Goal: Information Seeking & Learning: Learn about a topic

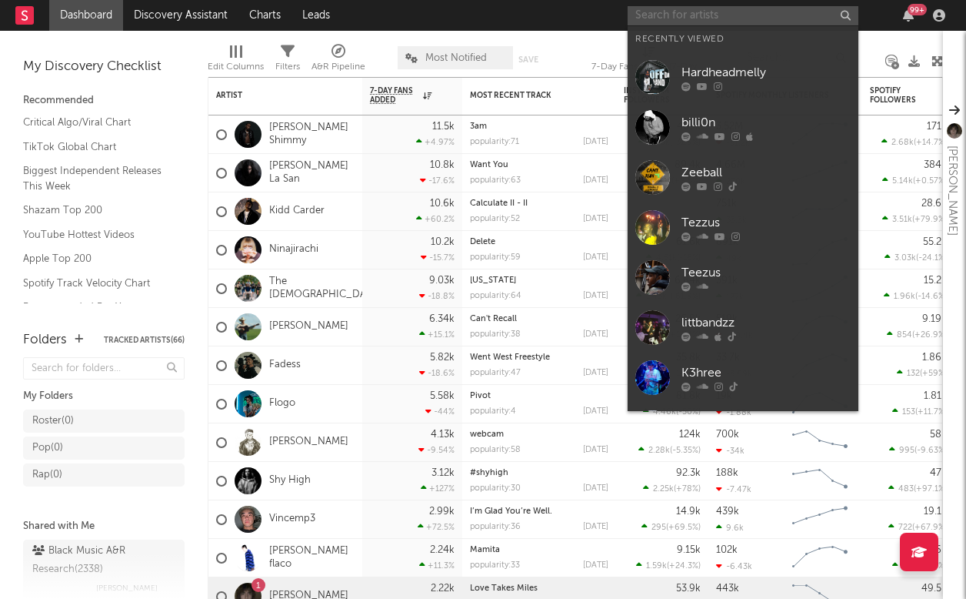
click at [679, 14] on input "text" at bounding box center [743, 15] width 231 height 19
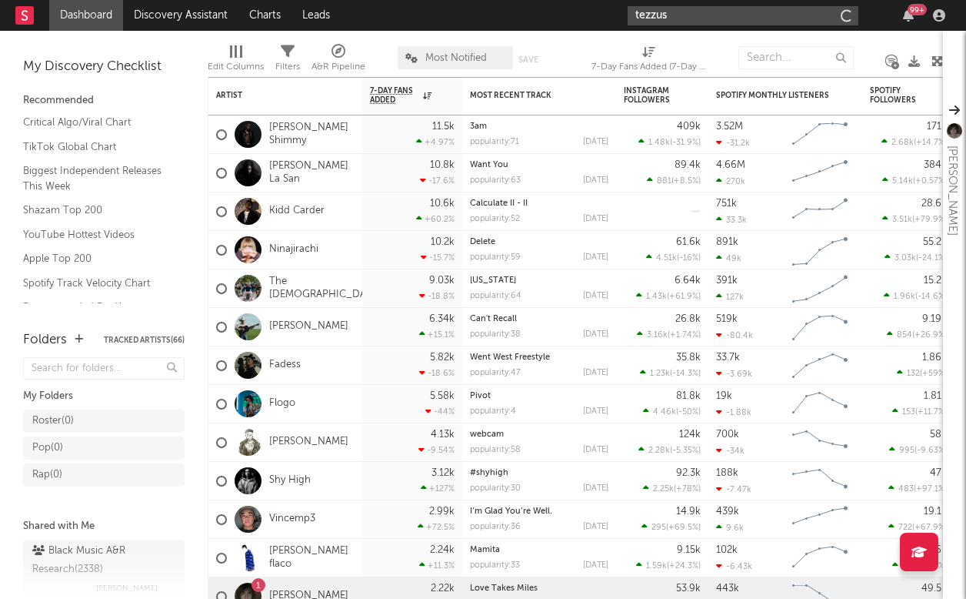
type input "tezzus"
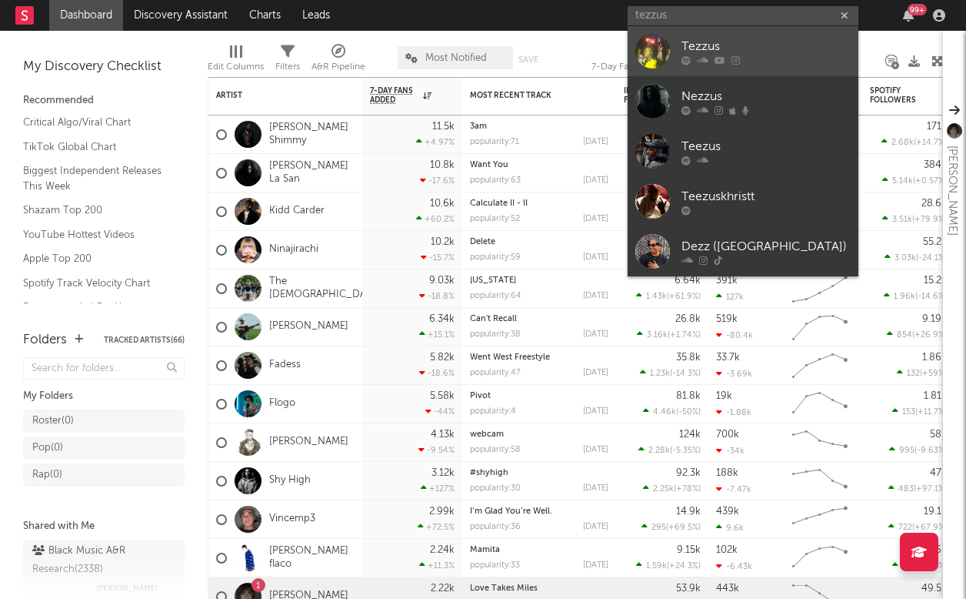
click at [799, 48] on div "Tezzus" at bounding box center [766, 46] width 169 height 18
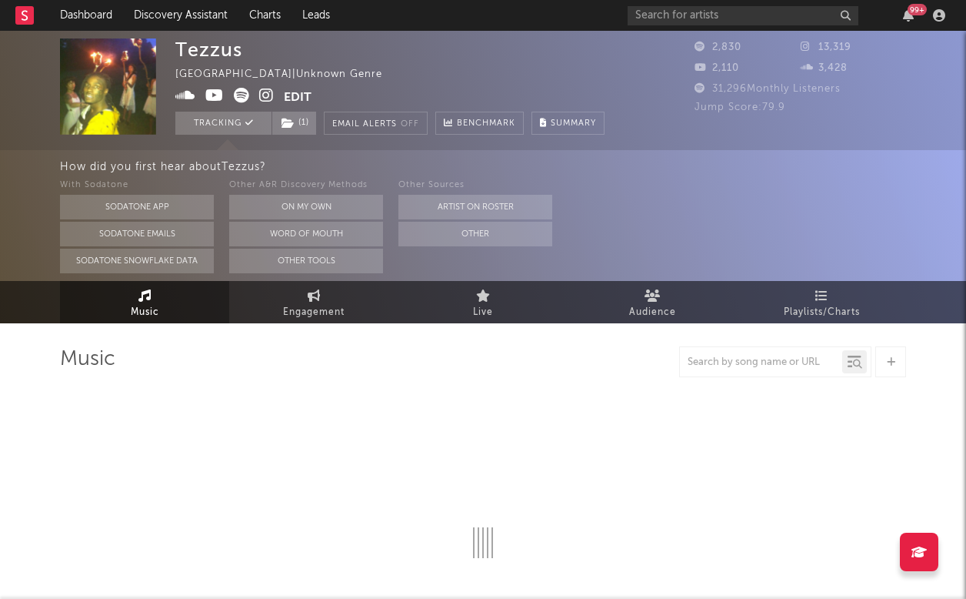
select select "6m"
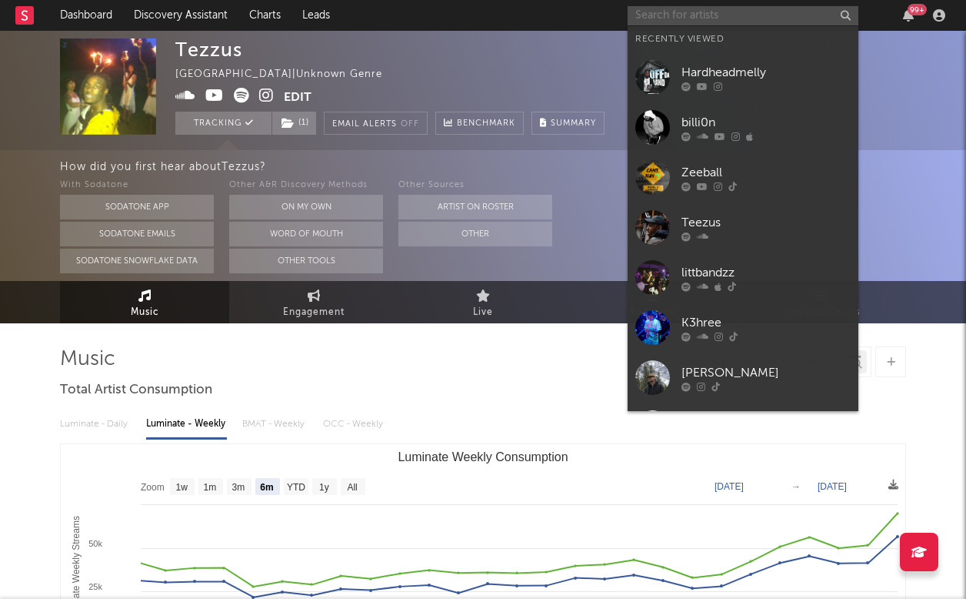
click at [672, 16] on input "text" at bounding box center [743, 15] width 231 height 19
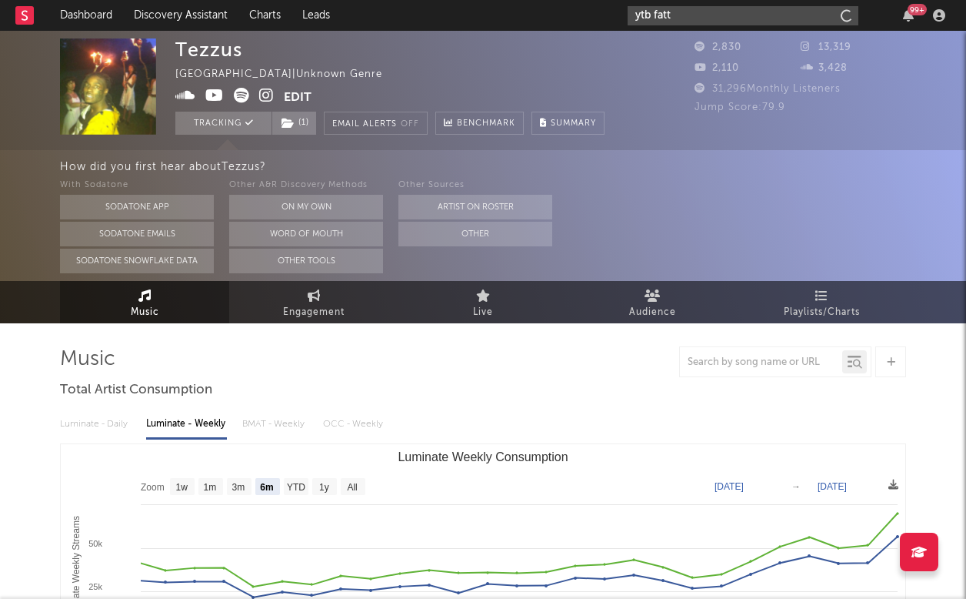
type input "ytb fatt"
click at [756, 18] on input "ytb fatt" at bounding box center [743, 15] width 231 height 19
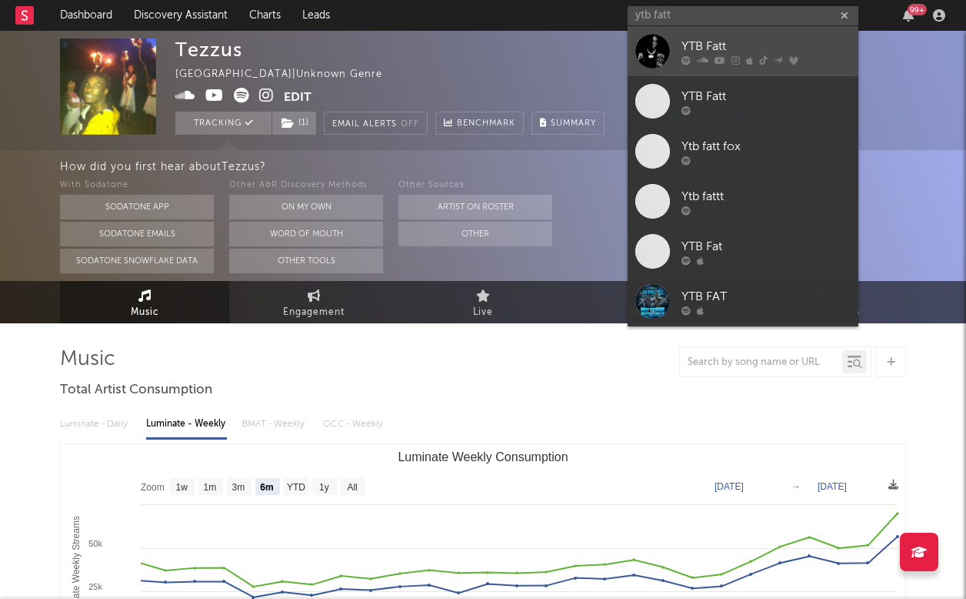
click at [783, 39] on div "YTB Fatt" at bounding box center [766, 46] width 169 height 18
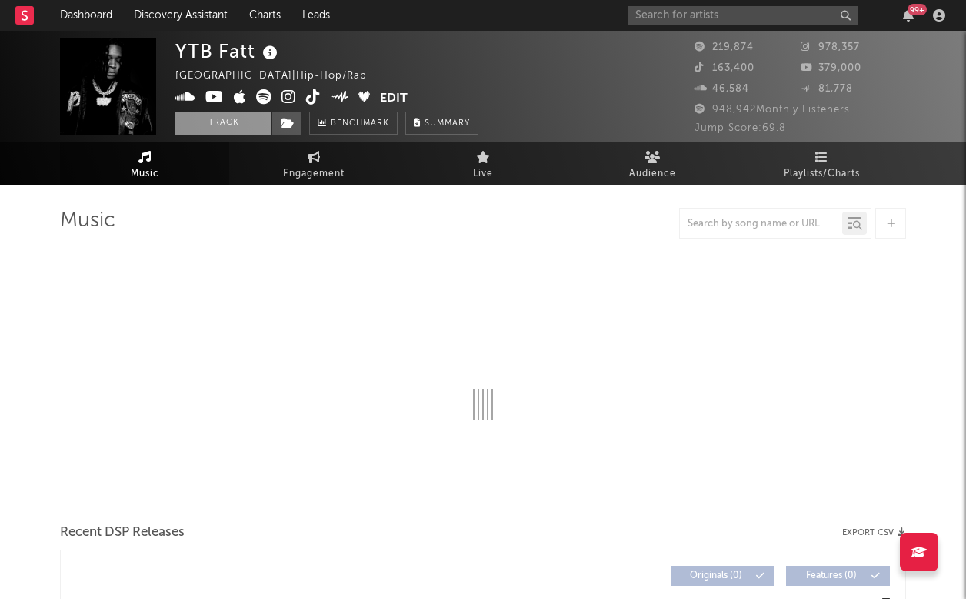
click at [228, 125] on button "Track" at bounding box center [223, 123] width 96 height 23
click at [723, 16] on input "text" at bounding box center [743, 15] width 231 height 19
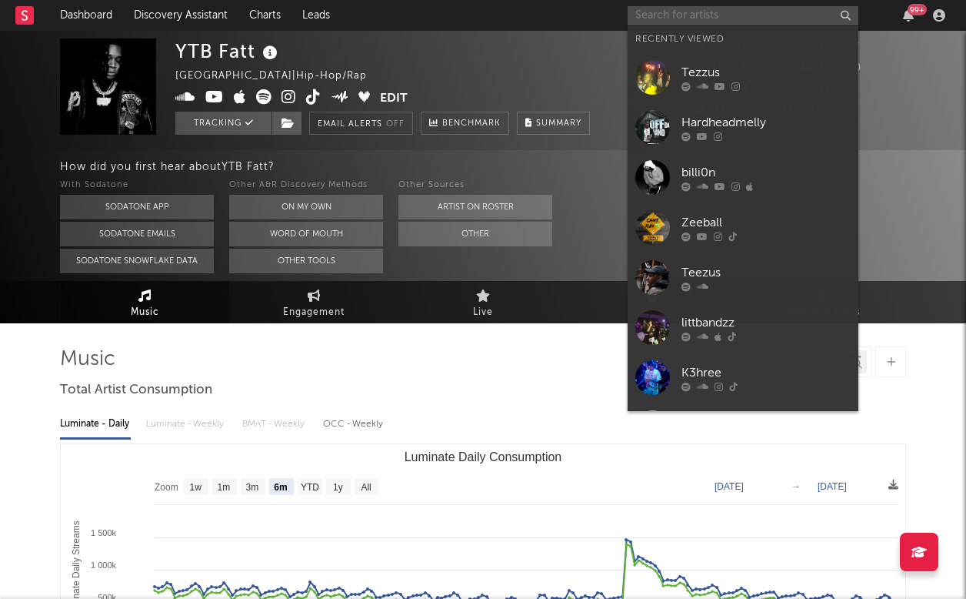
select select "6m"
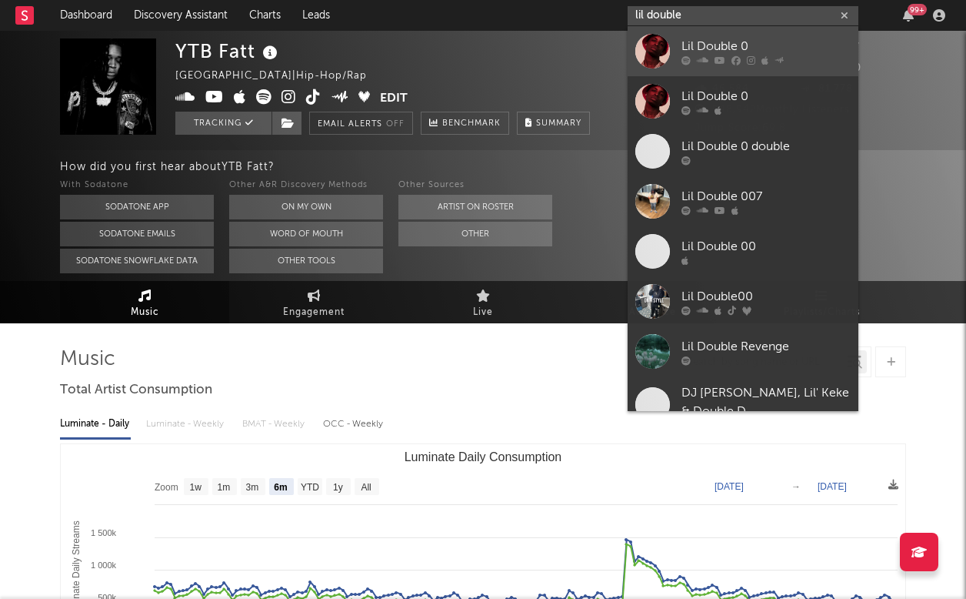
type input "lil double"
click at [819, 50] on div "Lil Double 0" at bounding box center [766, 46] width 169 height 18
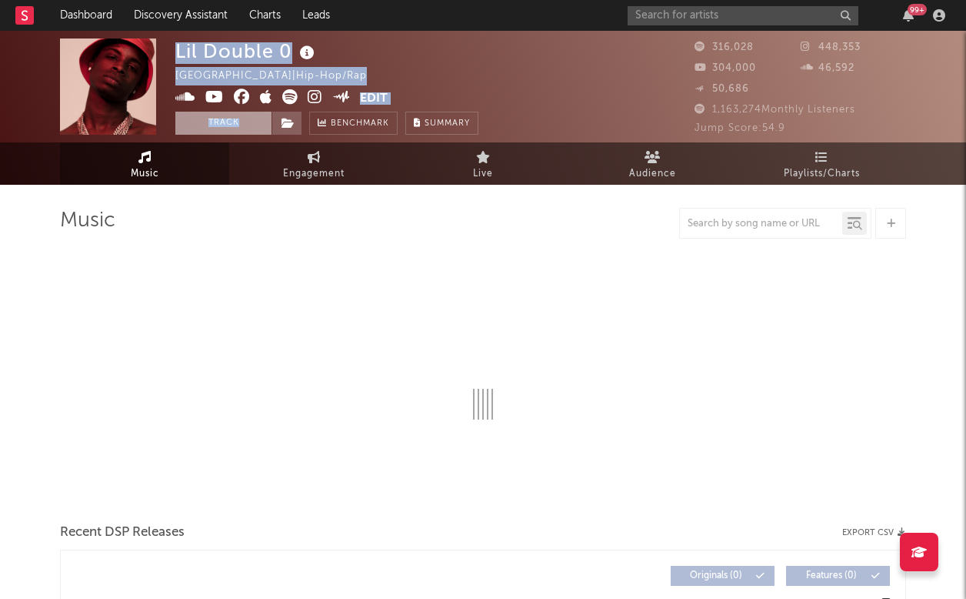
click at [228, 134] on div "Lil Double 0 [GEOGRAPHIC_DATA] | Hip-Hop/Rap Edit Track Benchmark Summary 316,0…" at bounding box center [483, 87] width 966 height 112
click at [235, 126] on button "Track" at bounding box center [223, 123] width 96 height 23
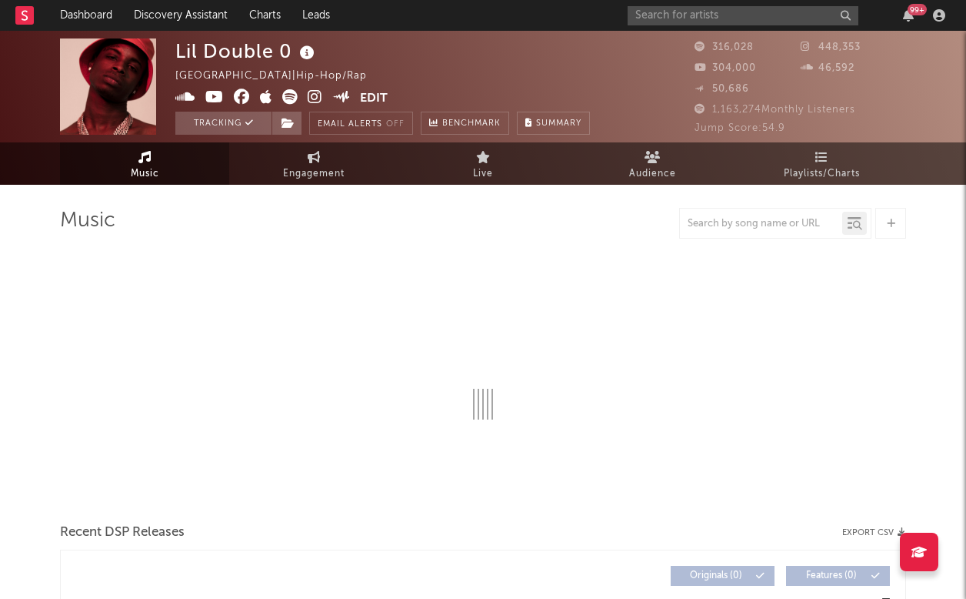
click at [502, 65] on div "Lil Double 0 [GEOGRAPHIC_DATA] | Hip-Hop/Rap Edit Tracking Email Alerts Off Ben…" at bounding box center [382, 86] width 415 height 96
select select "6m"
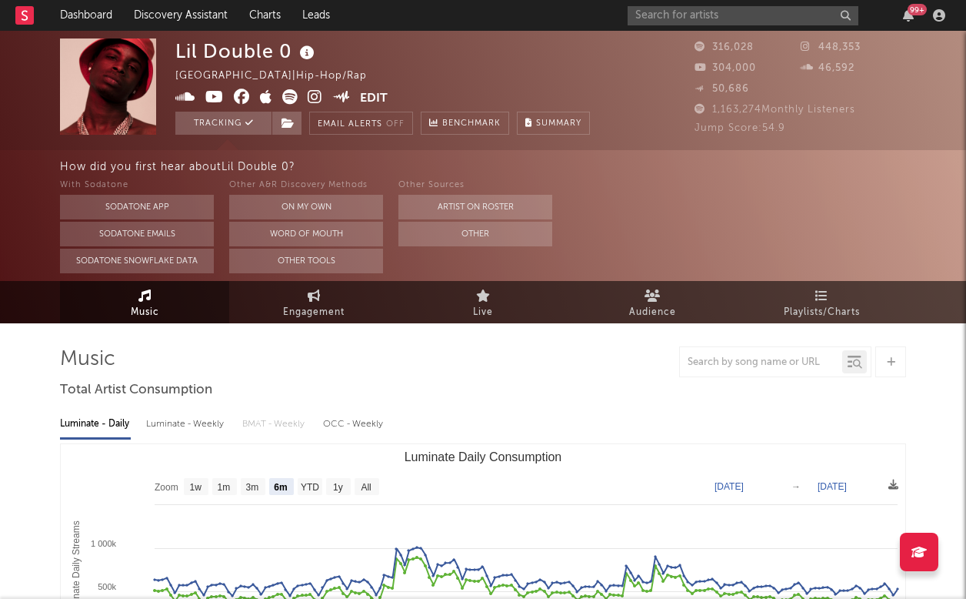
select select "6m"
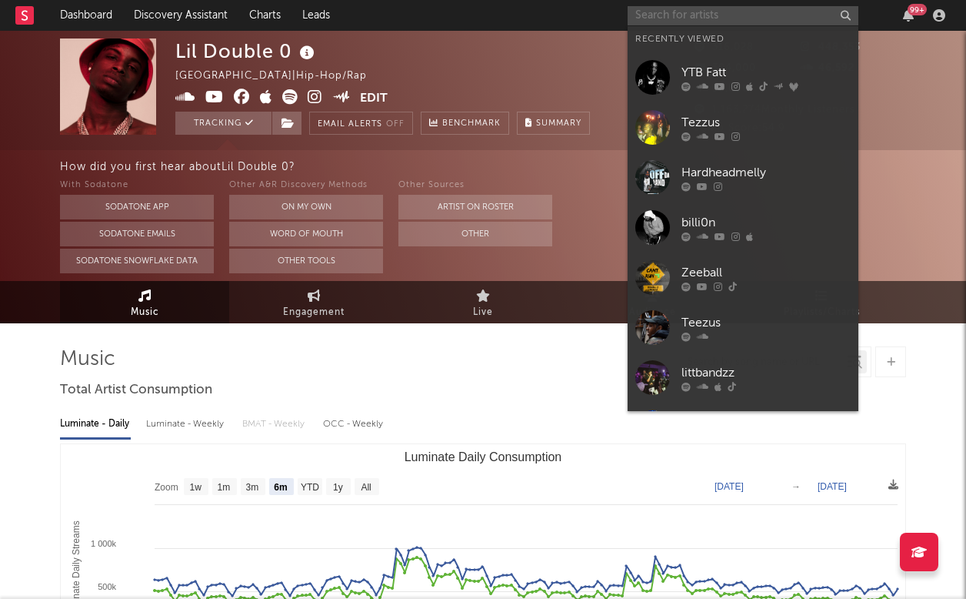
click at [645, 6] on input "text" at bounding box center [743, 15] width 231 height 19
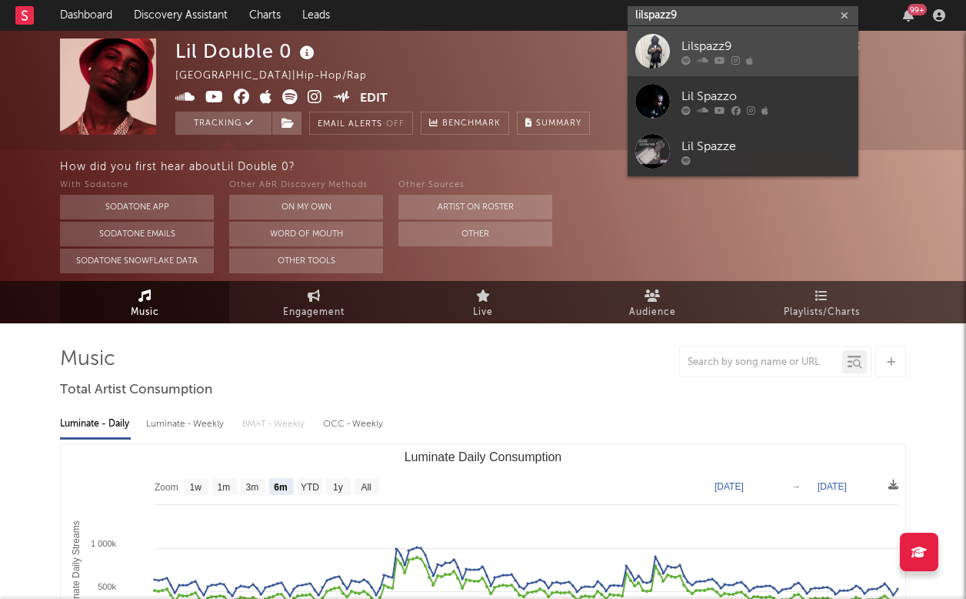
type input "lilspazz9"
click at [797, 48] on div "Lilspazz9" at bounding box center [766, 46] width 169 height 18
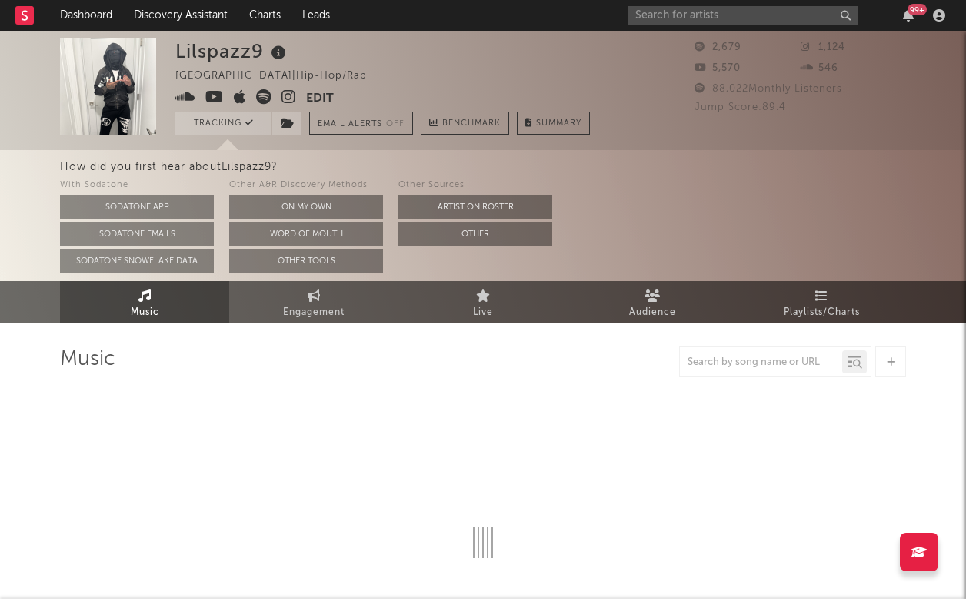
select select "6m"
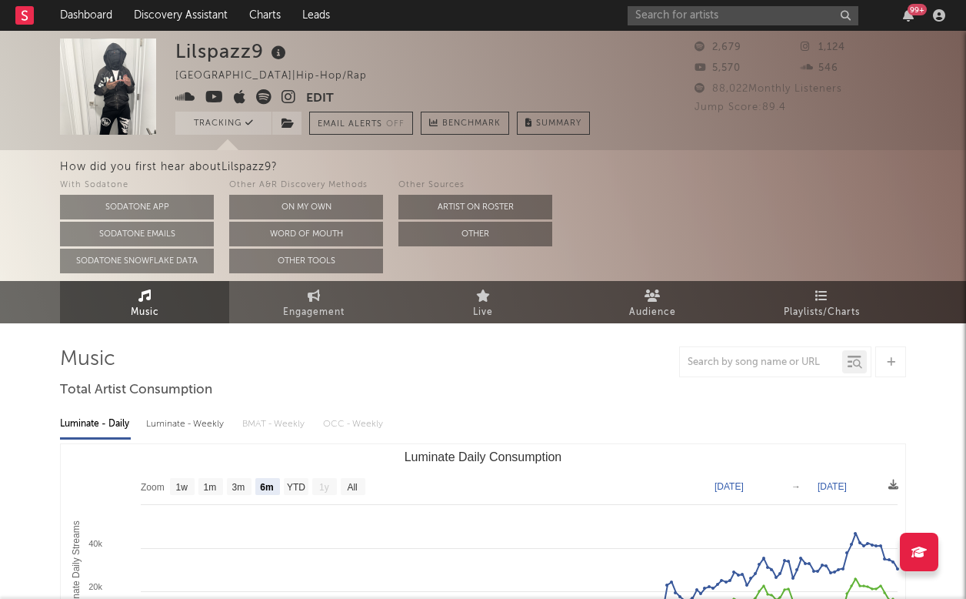
click at [420, 71] on div "Lilspazz9 [GEOGRAPHIC_DATA] | Hip-Hop/Rap Edit Tracking Email Alerts Off Benchm…" at bounding box center [382, 86] width 415 height 96
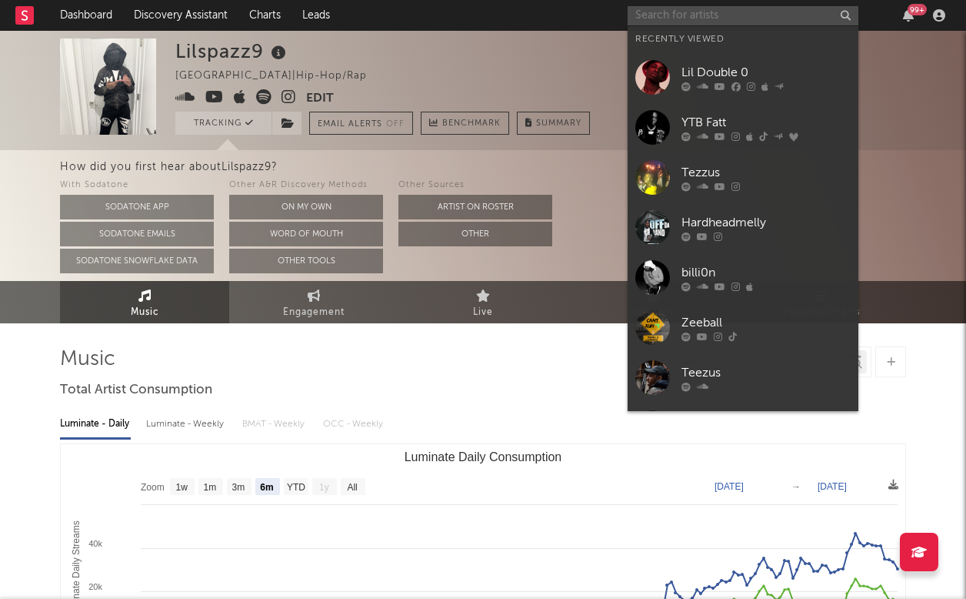
click at [789, 23] on input "text" at bounding box center [743, 15] width 231 height 19
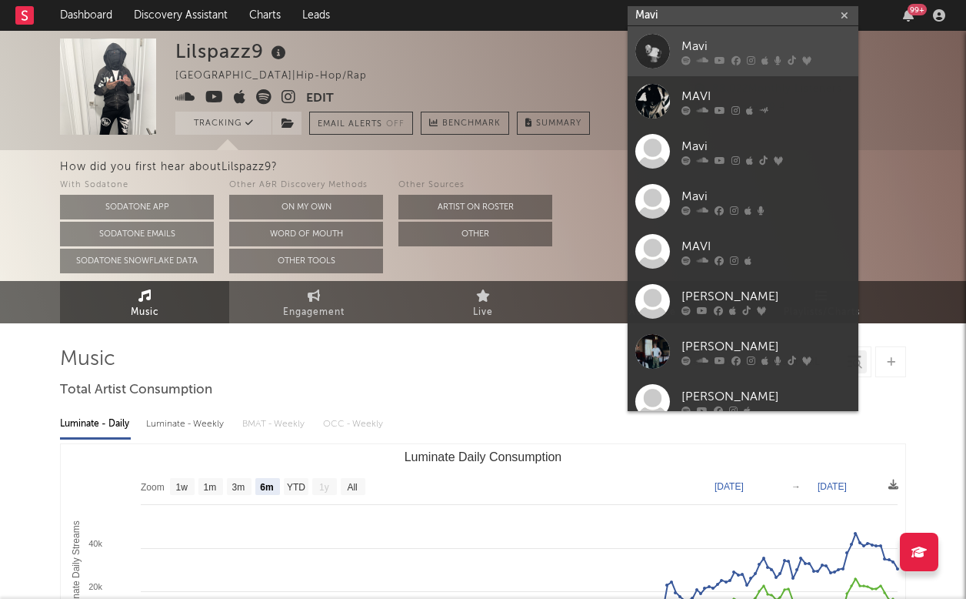
type input "Mavi"
click at [799, 35] on link "Mavi" at bounding box center [743, 51] width 231 height 50
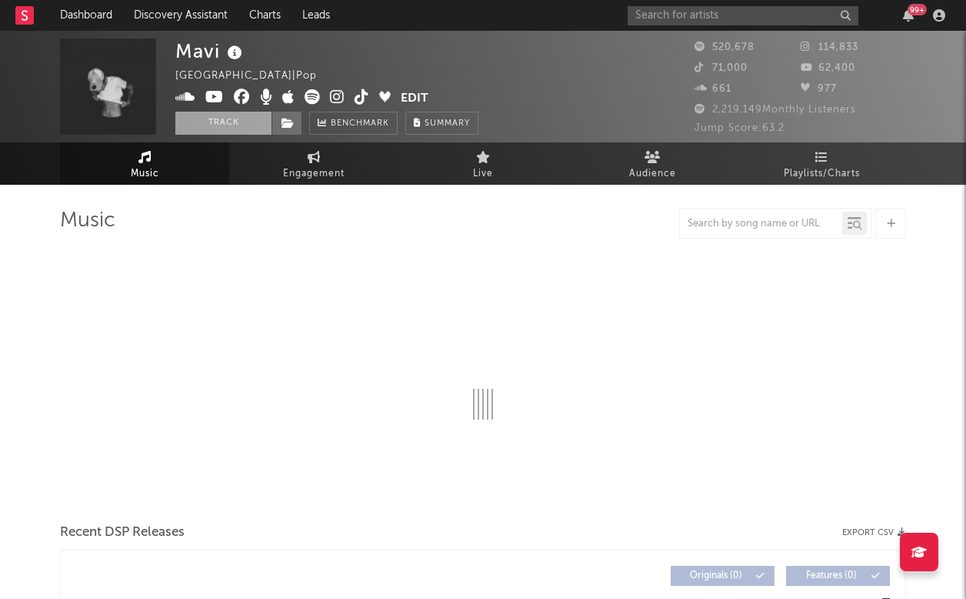
click at [229, 114] on button "Track" at bounding box center [223, 123] width 96 height 23
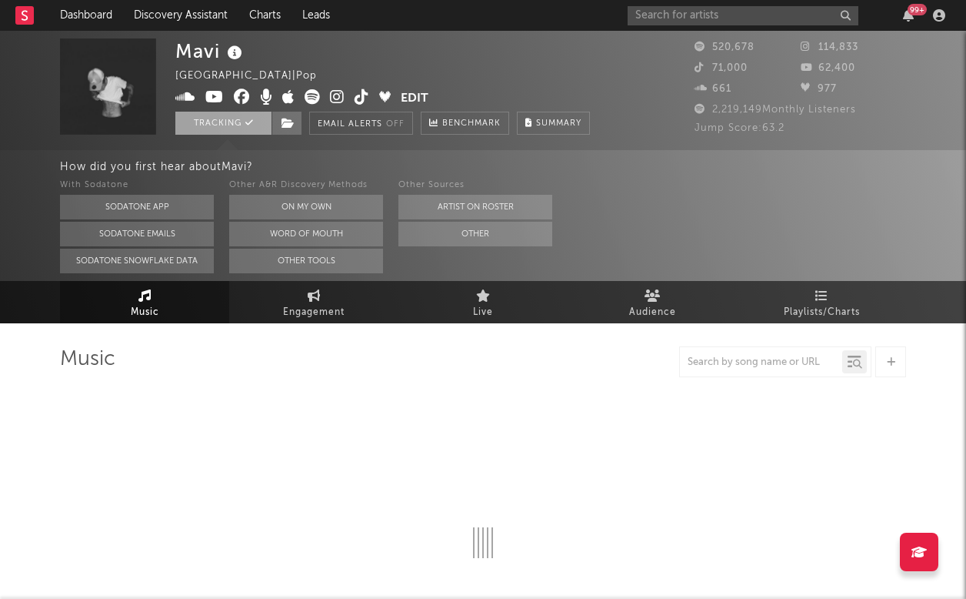
click at [229, 114] on button "Tracking" at bounding box center [223, 123] width 96 height 23
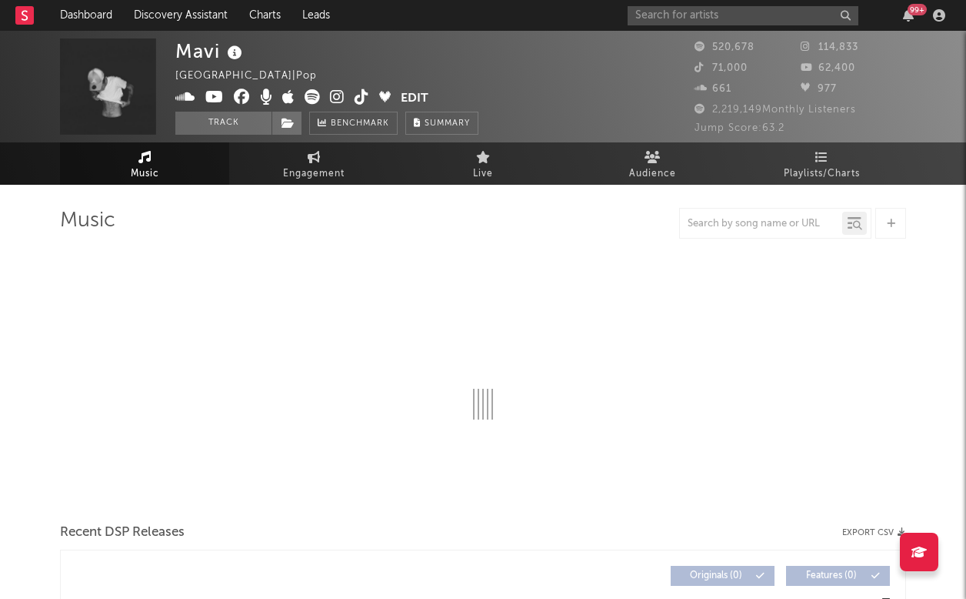
select select "6m"
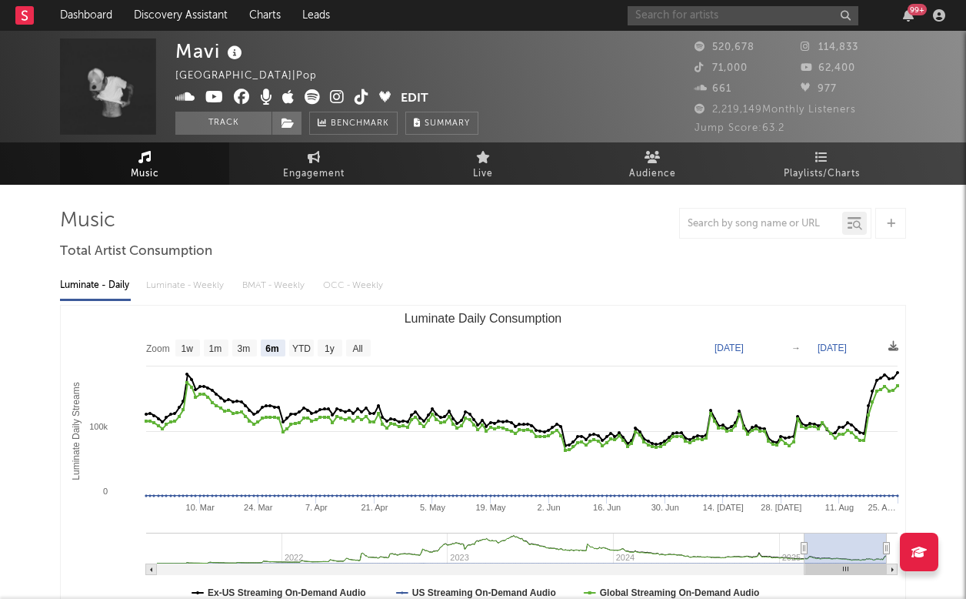
click at [742, 23] on input "text" at bounding box center [743, 15] width 231 height 19
select select "6m"
type input "mavi"
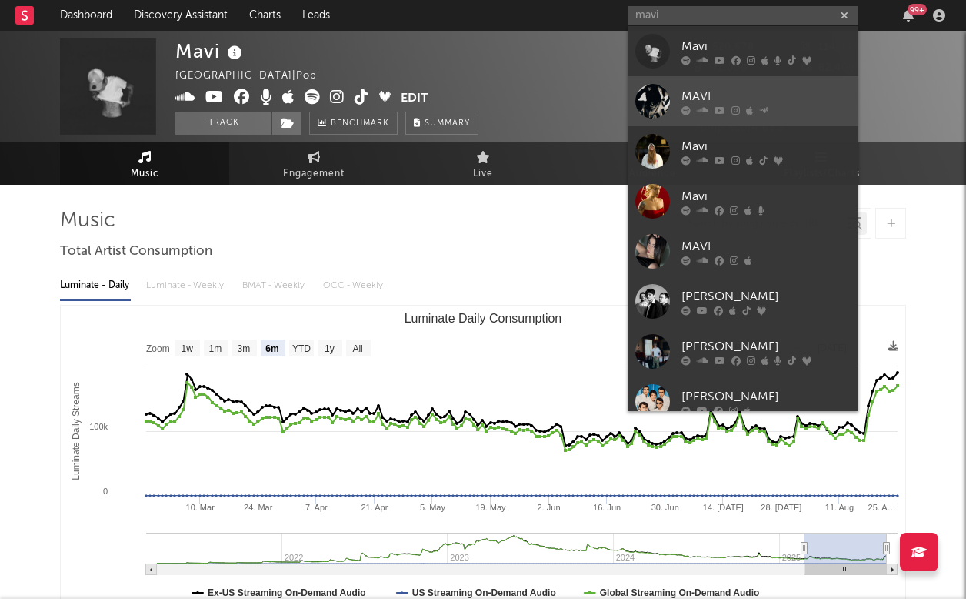
click at [804, 85] on link "MAVI" at bounding box center [743, 101] width 231 height 50
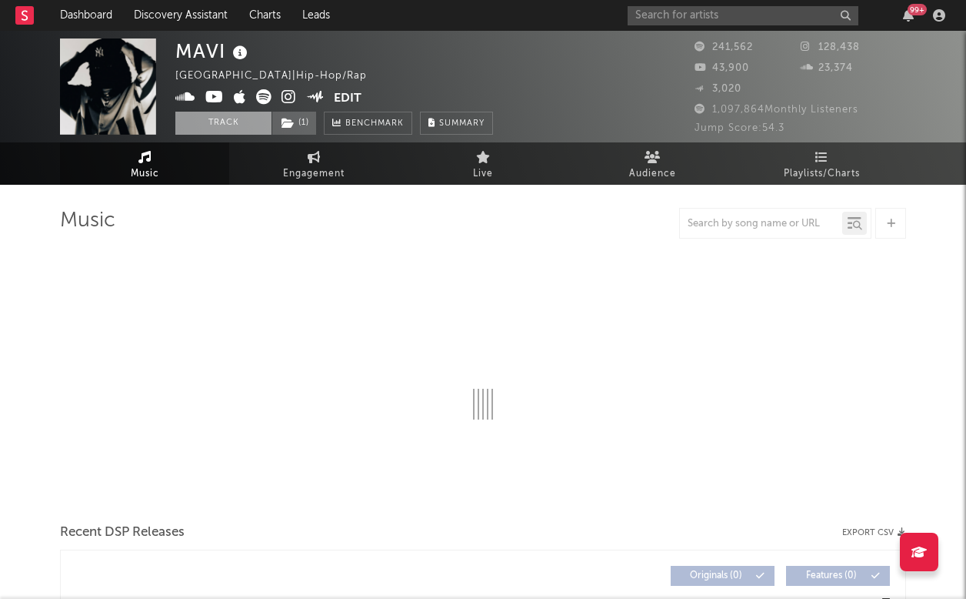
click at [247, 123] on button "Track" at bounding box center [223, 123] width 96 height 23
select select "6m"
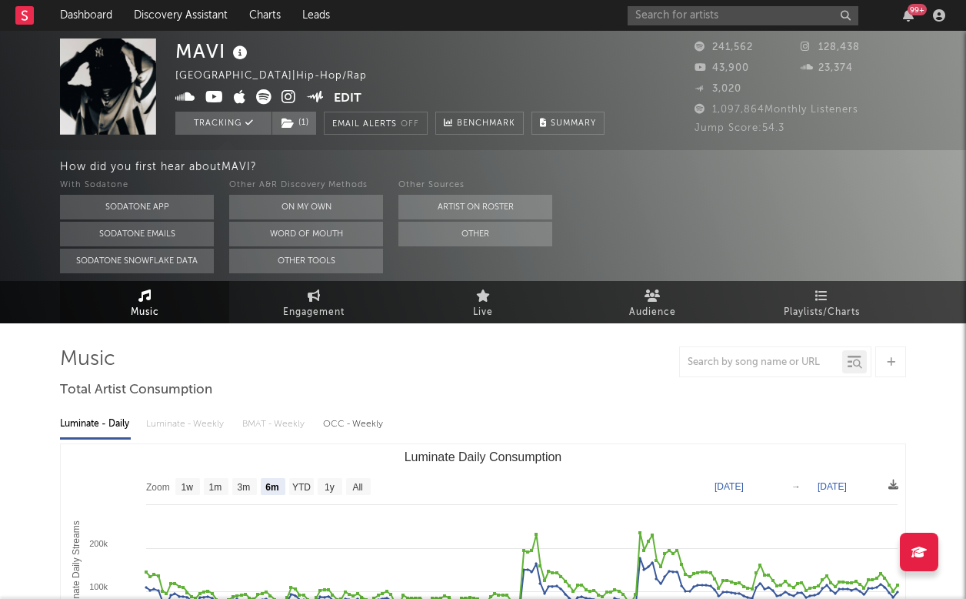
select select "6m"
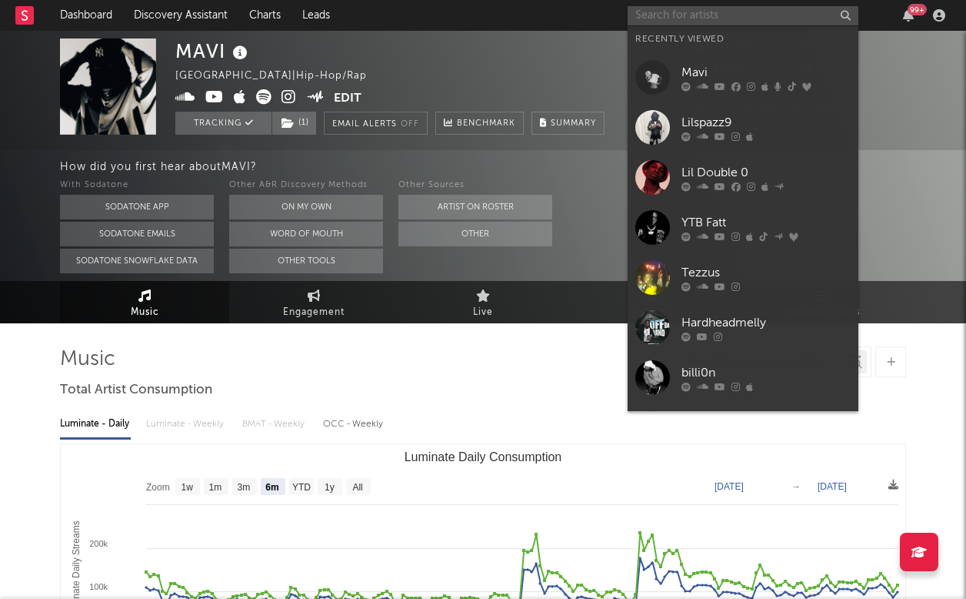
click at [699, 13] on input "text" at bounding box center [743, 15] width 231 height 19
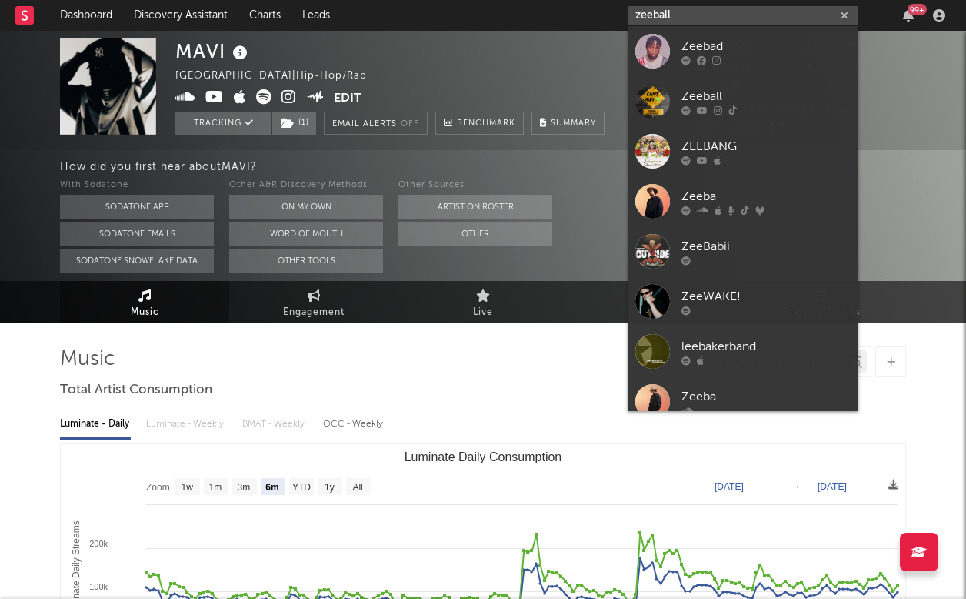
type input "zeeball"
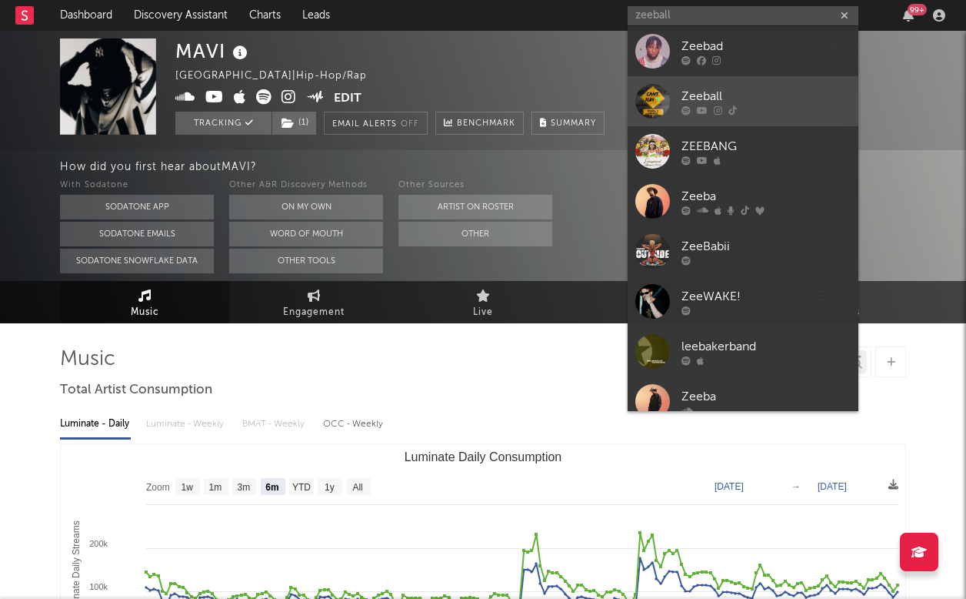
click at [778, 78] on link "Zeeball" at bounding box center [743, 101] width 231 height 50
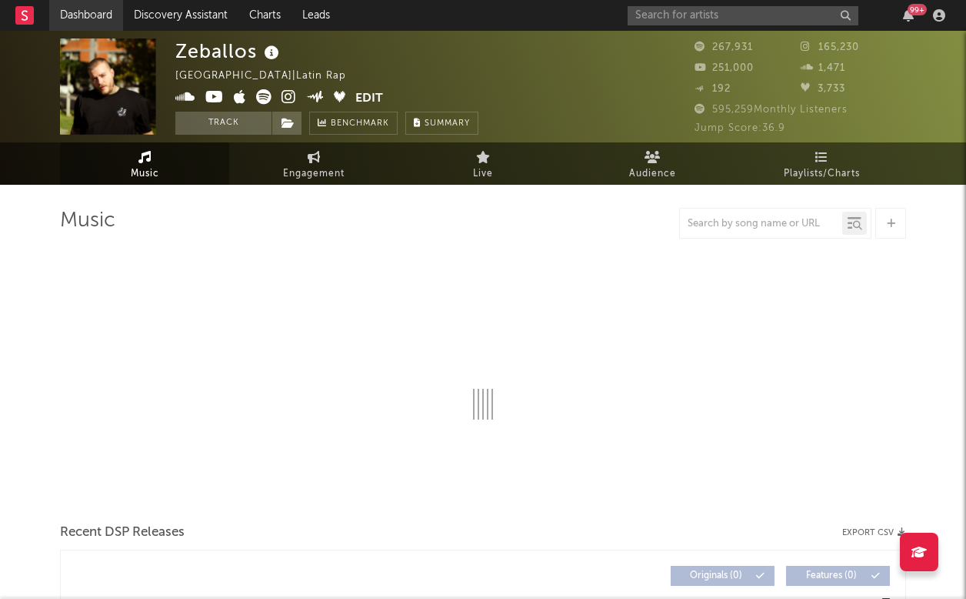
click at [107, 17] on link "Dashboard" at bounding box center [86, 15] width 74 height 31
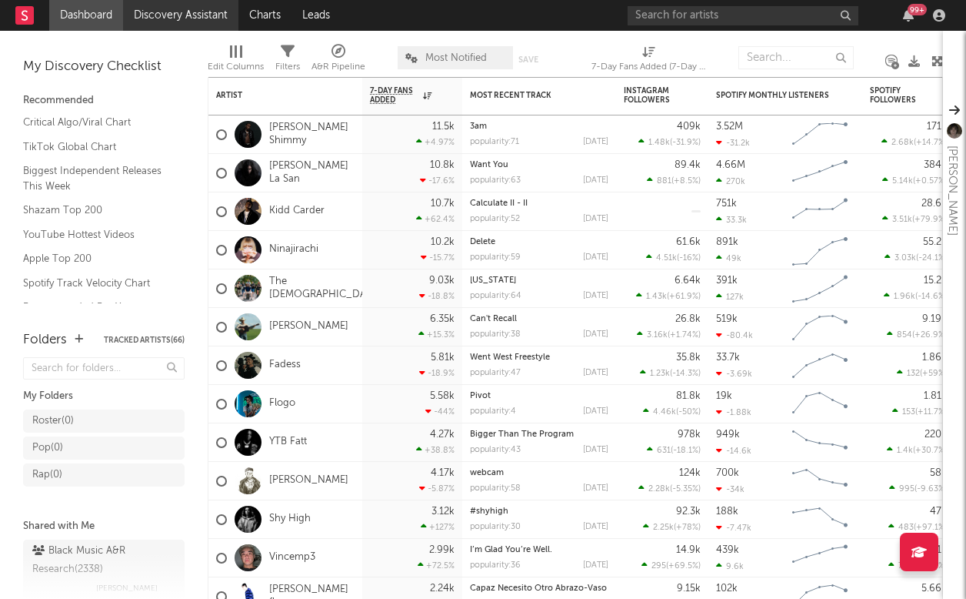
click at [171, 22] on link "Discovery Assistant" at bounding box center [180, 15] width 115 height 31
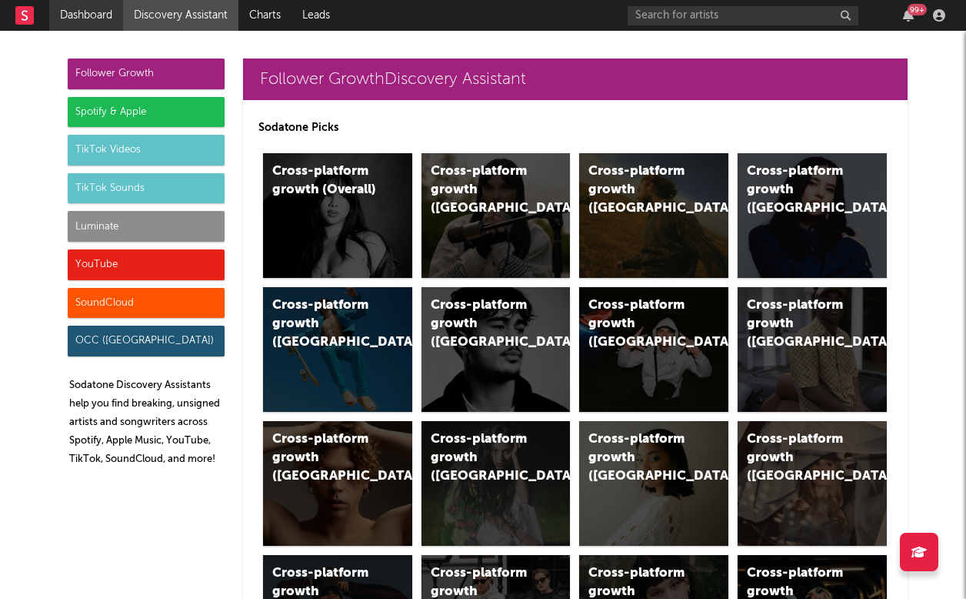
click at [98, 12] on link "Dashboard" at bounding box center [86, 15] width 74 height 31
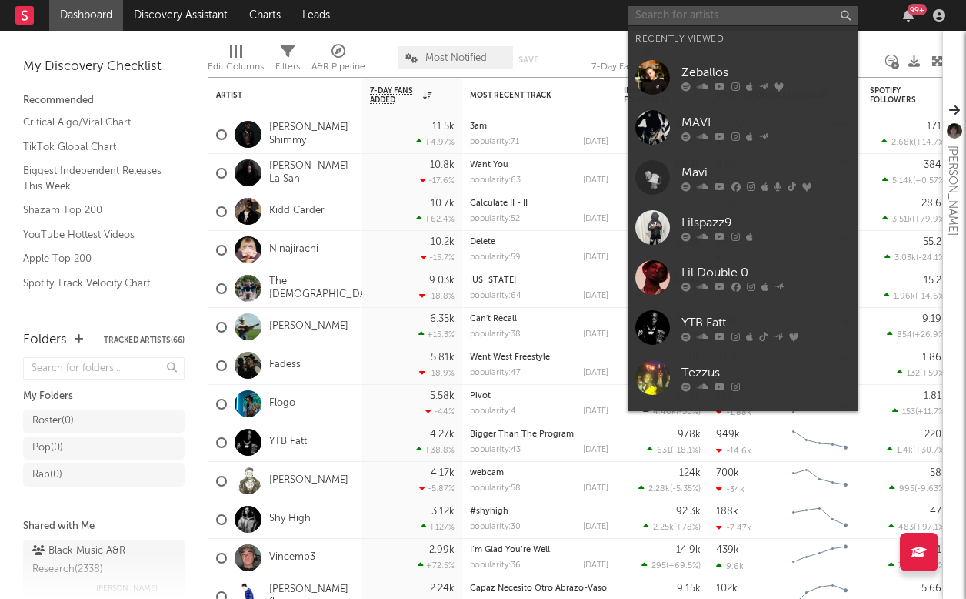
click at [746, 8] on input "text" at bounding box center [743, 15] width 231 height 19
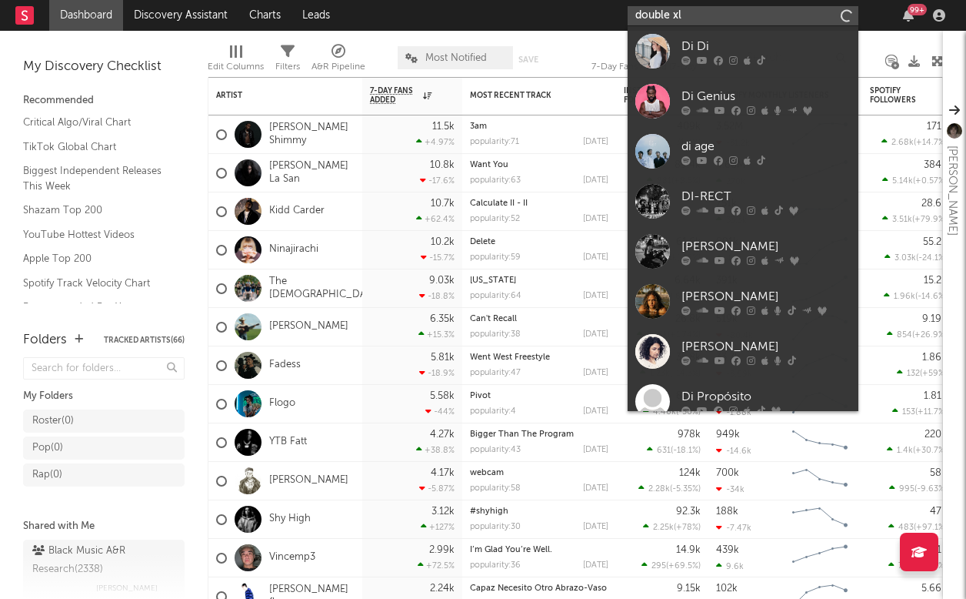
type input "double xl"
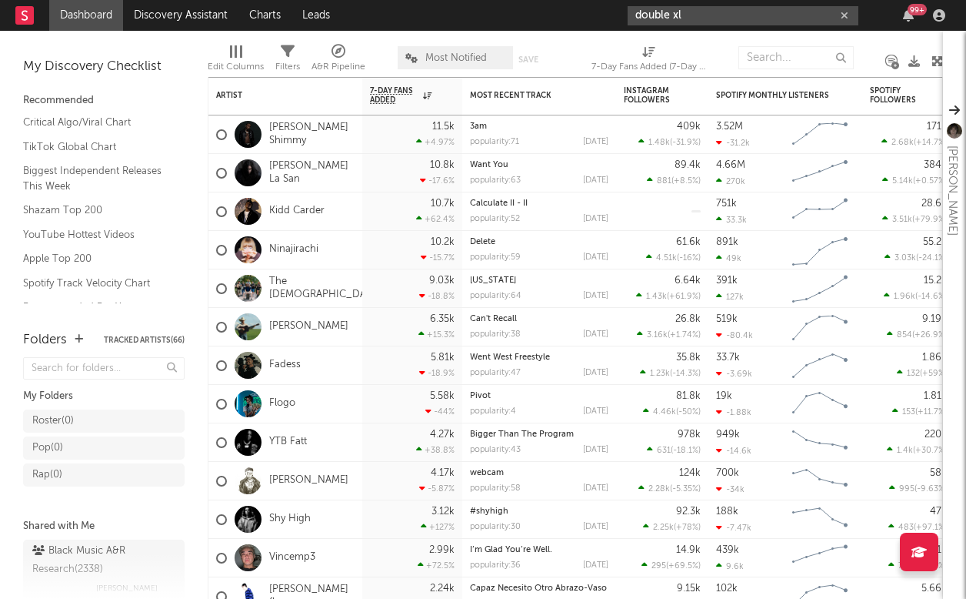
click at [786, 19] on input "double xl" at bounding box center [743, 15] width 231 height 19
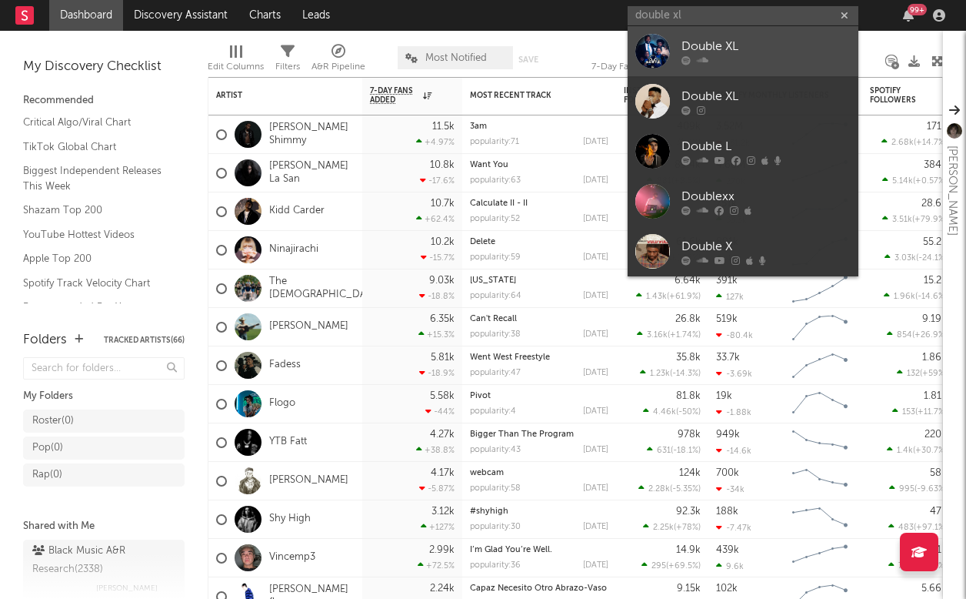
click at [817, 56] on div at bounding box center [766, 59] width 169 height 9
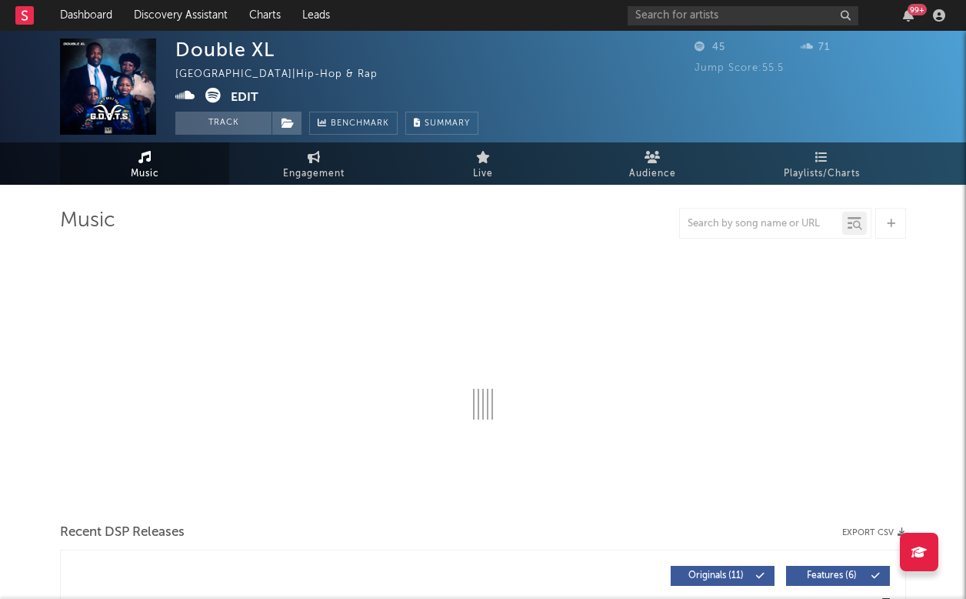
select select "1w"
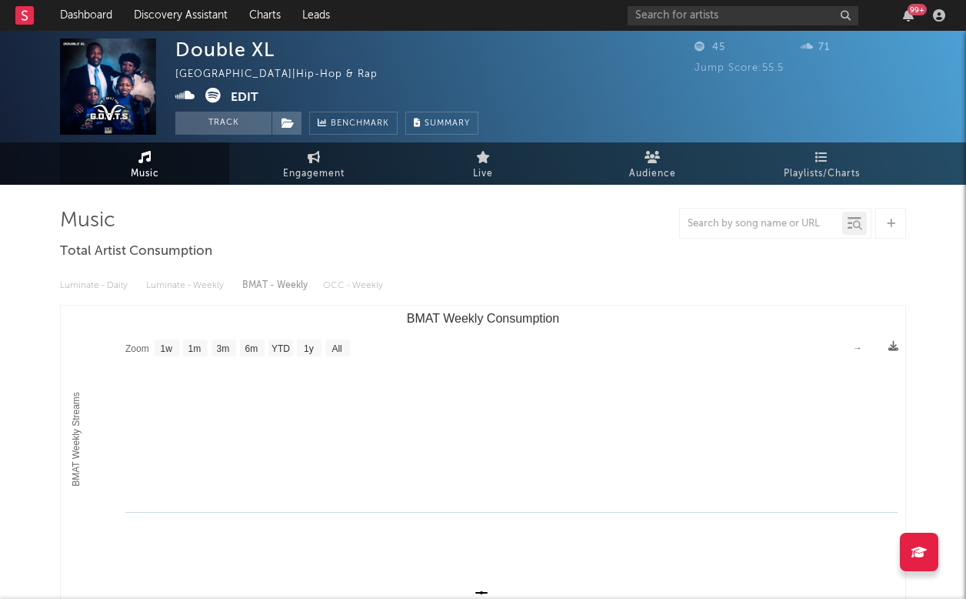
click at [212, 93] on icon at bounding box center [212, 95] width 15 height 15
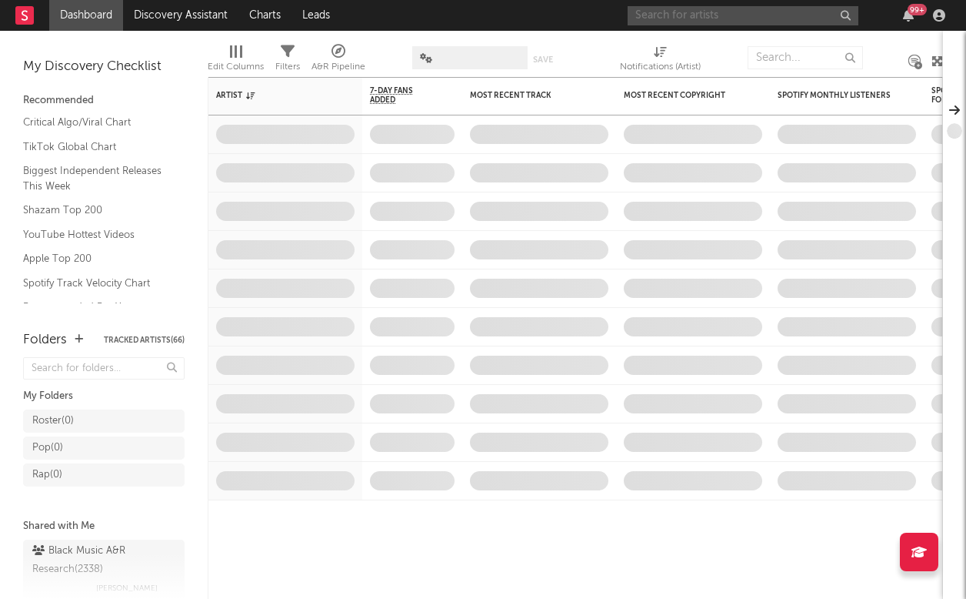
click at [716, 23] on input "text" at bounding box center [743, 15] width 231 height 19
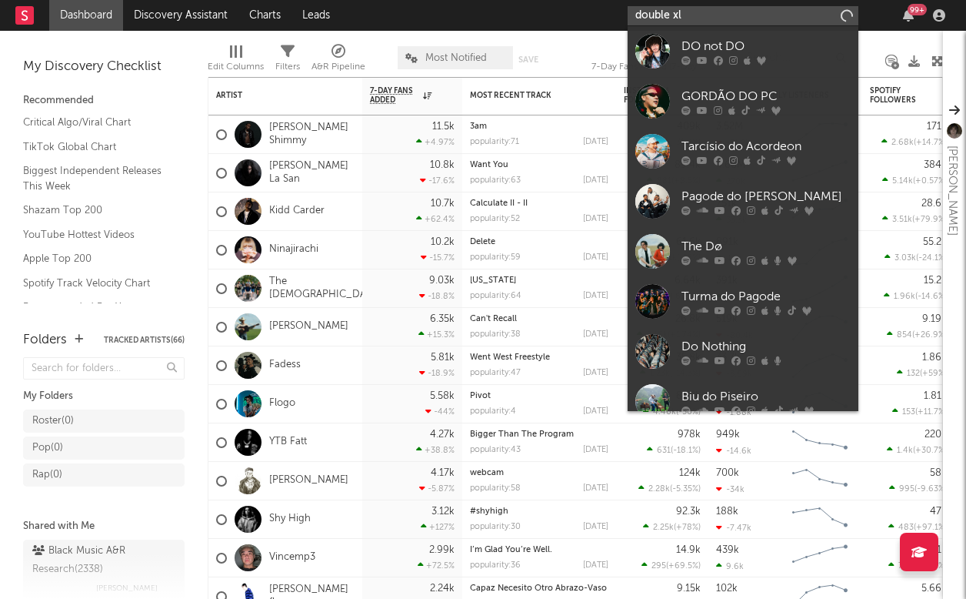
type input "double xl"
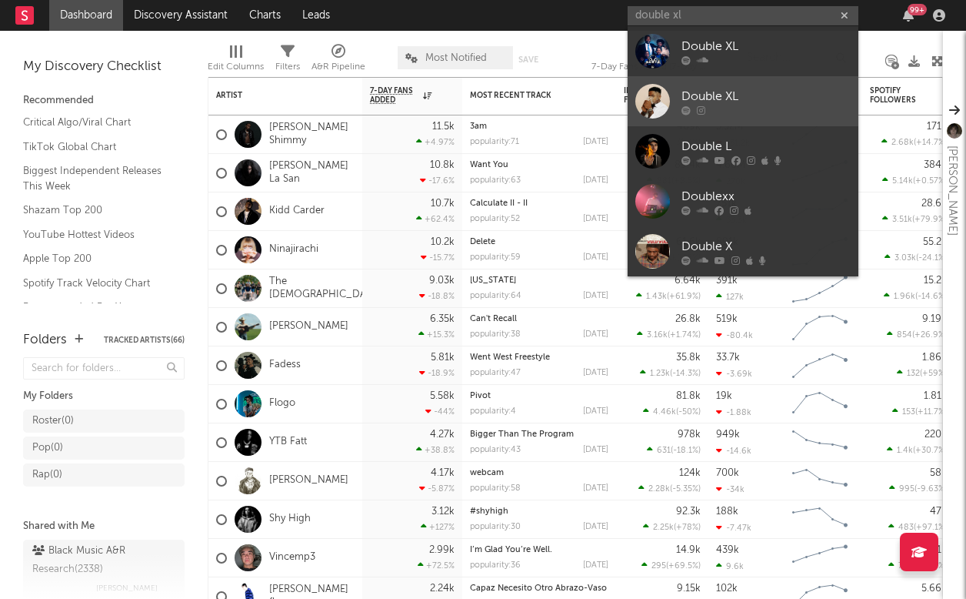
click at [766, 92] on div "Double XL" at bounding box center [766, 96] width 169 height 18
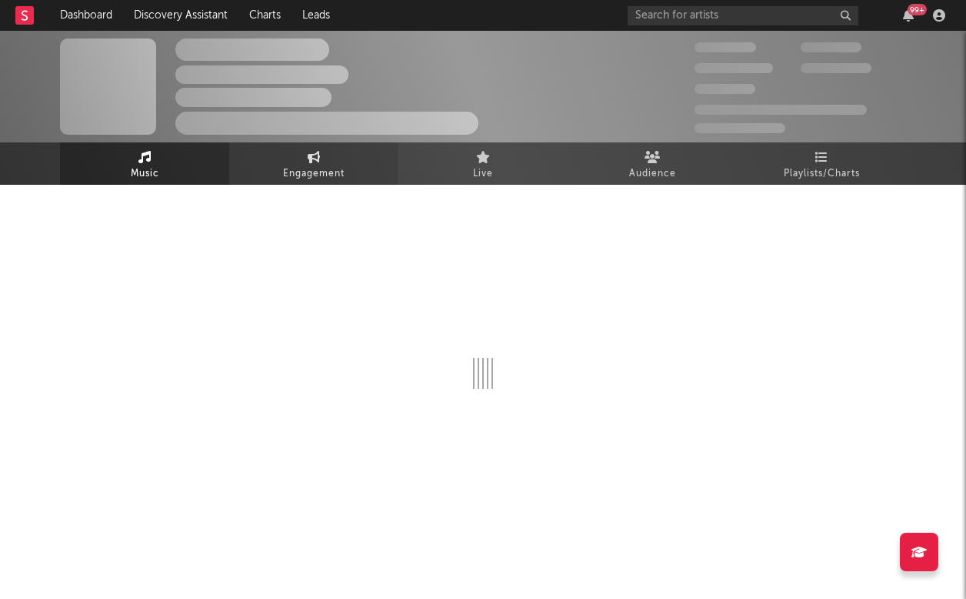
select select "1w"
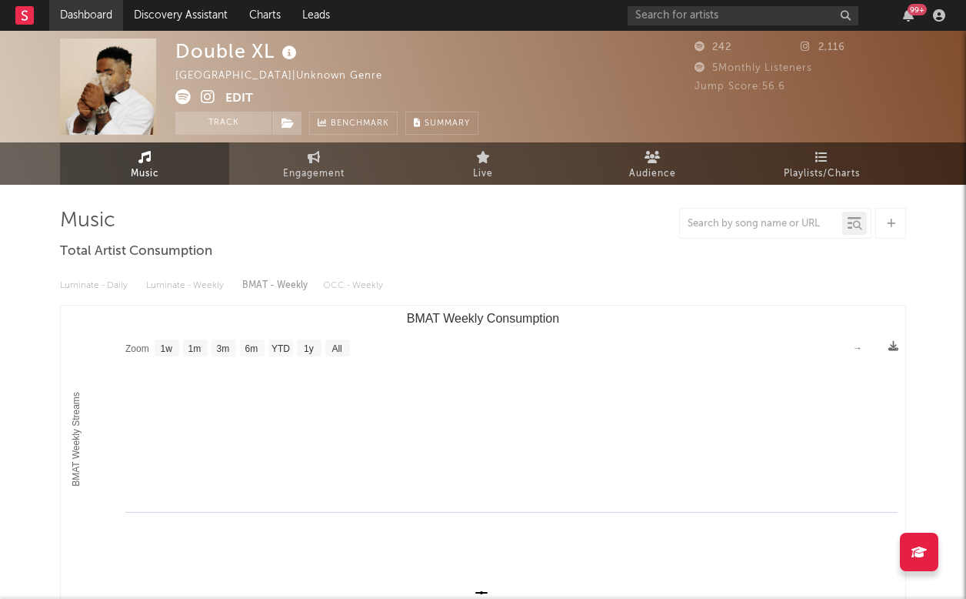
click at [109, 18] on link "Dashboard" at bounding box center [86, 15] width 74 height 31
